Goal: Transaction & Acquisition: Subscribe to service/newsletter

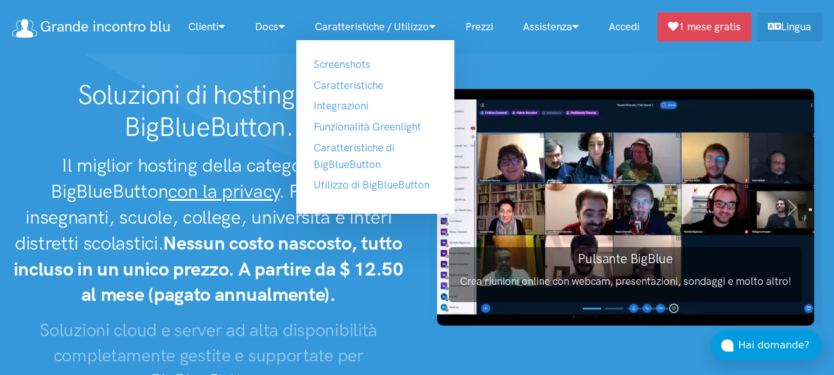
click at [426, 31] on link "Caratteristiche / Utilizzo" at bounding box center [375, 27] width 151 height 27
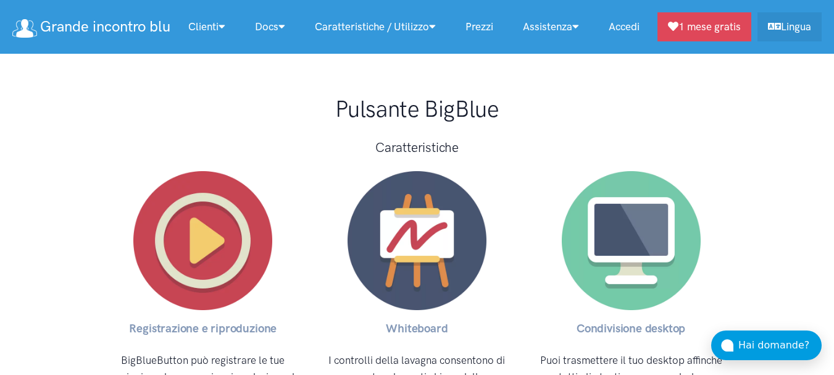
scroll to position [4134, 0]
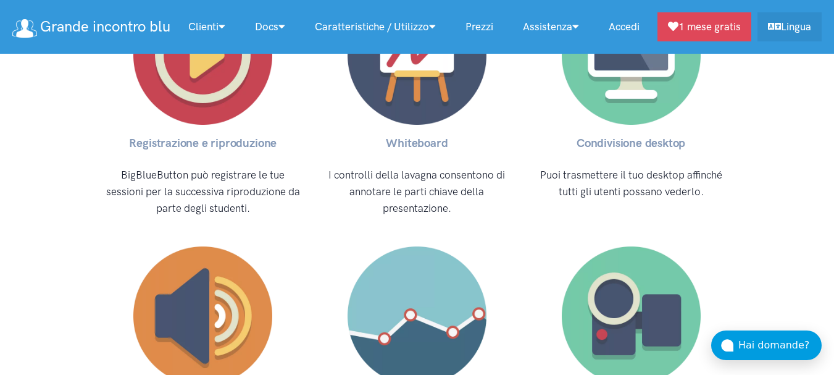
click at [494, 33] on link "Prezzi" at bounding box center [478, 27] width 57 height 27
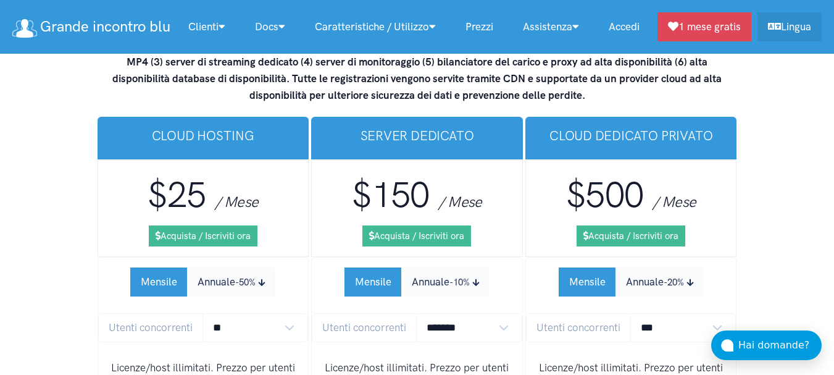
scroll to position [7810, 0]
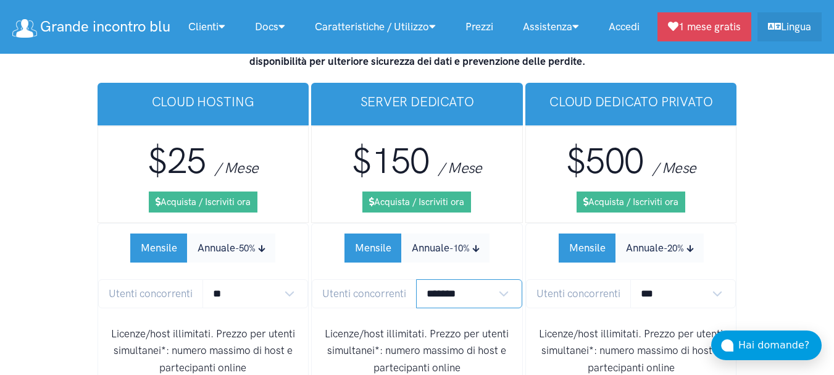
click at [492, 279] on select "******* ******* *******" at bounding box center [469, 293] width 106 height 29
select select "*"
click at [416, 279] on select "******* ******* *******" at bounding box center [469, 293] width 106 height 29
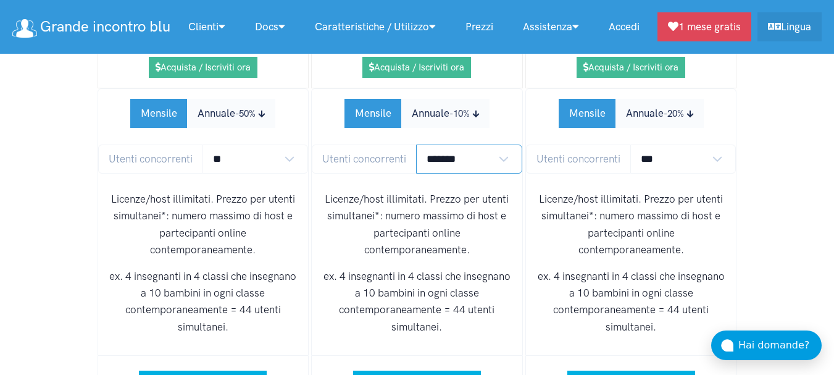
scroll to position [7748, 0]
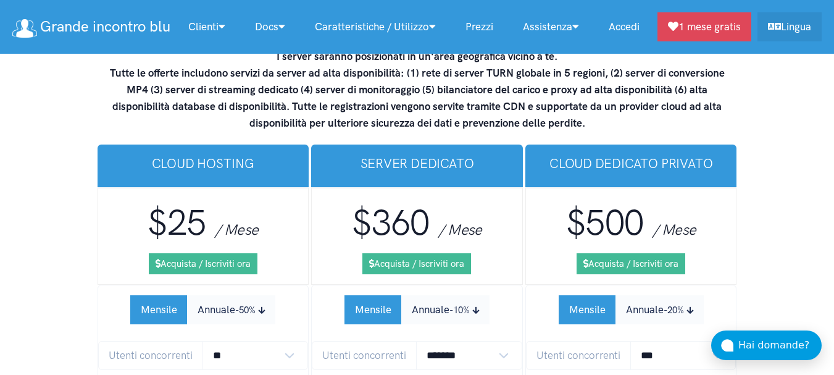
click at [646, 31] on link "Accedi" at bounding box center [624, 27] width 60 height 27
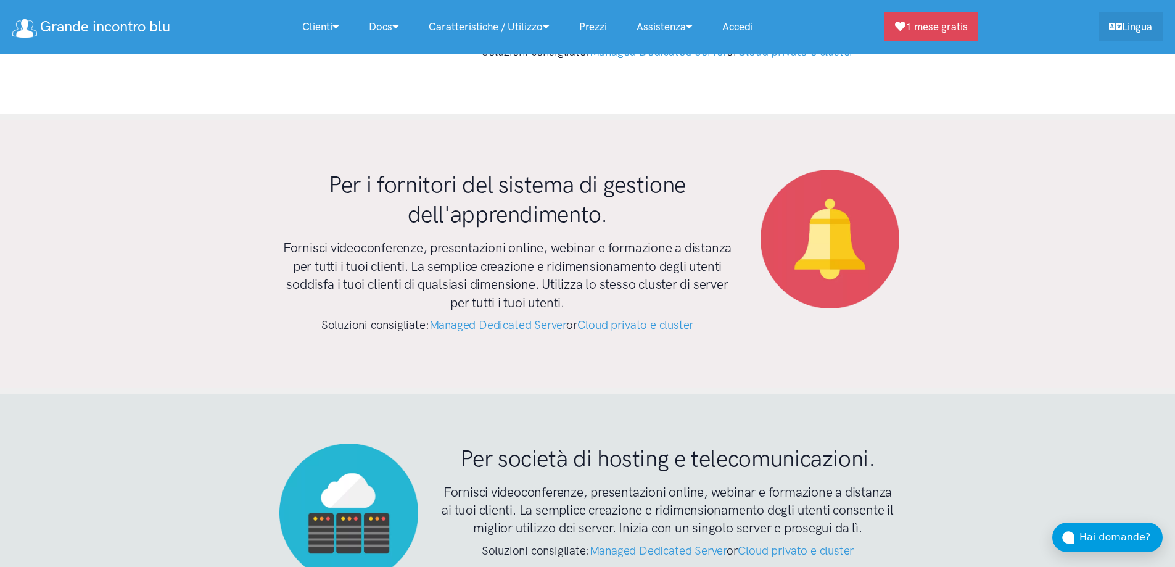
scroll to position [3641, 0]
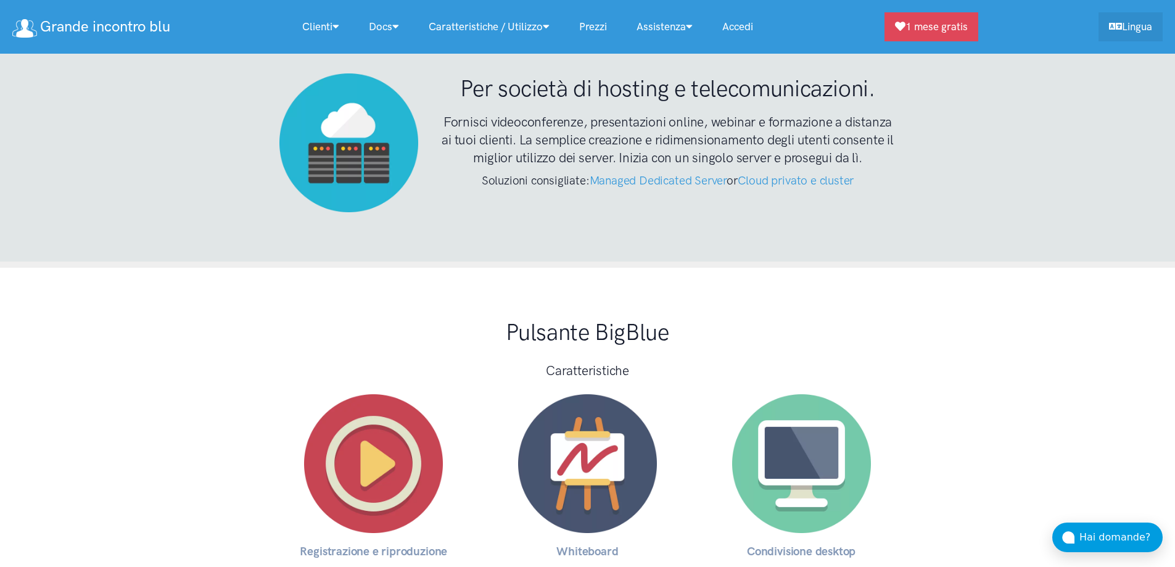
click at [602, 21] on link "Prezzi" at bounding box center [593, 27] width 57 height 27
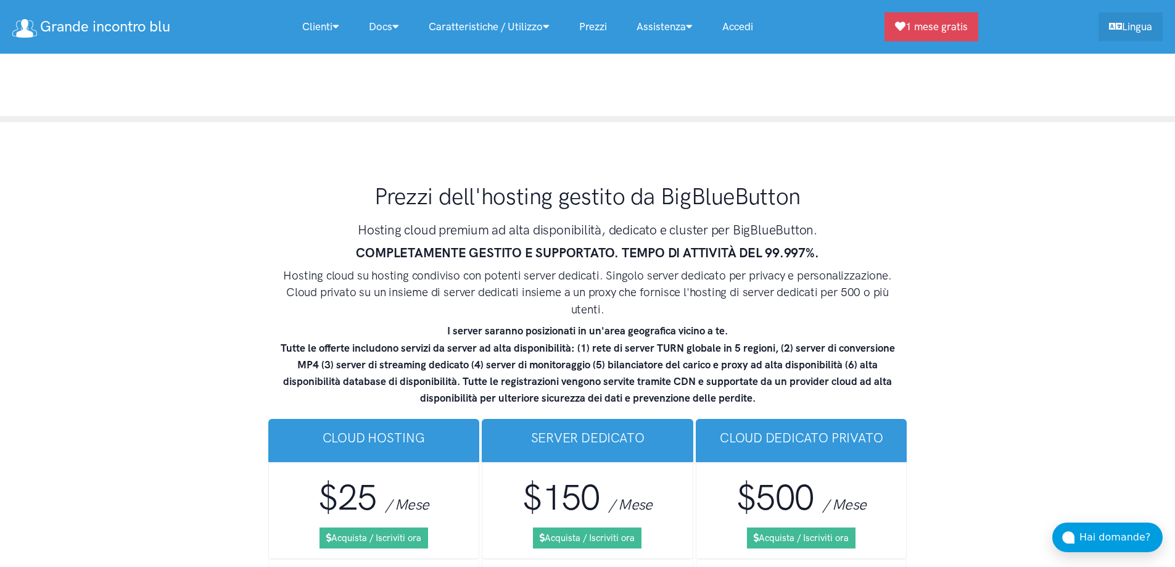
scroll to position [7388, 0]
click at [750, 21] on link "Accedi" at bounding box center [738, 27] width 60 height 27
